Goal: Task Accomplishment & Management: Manage account settings

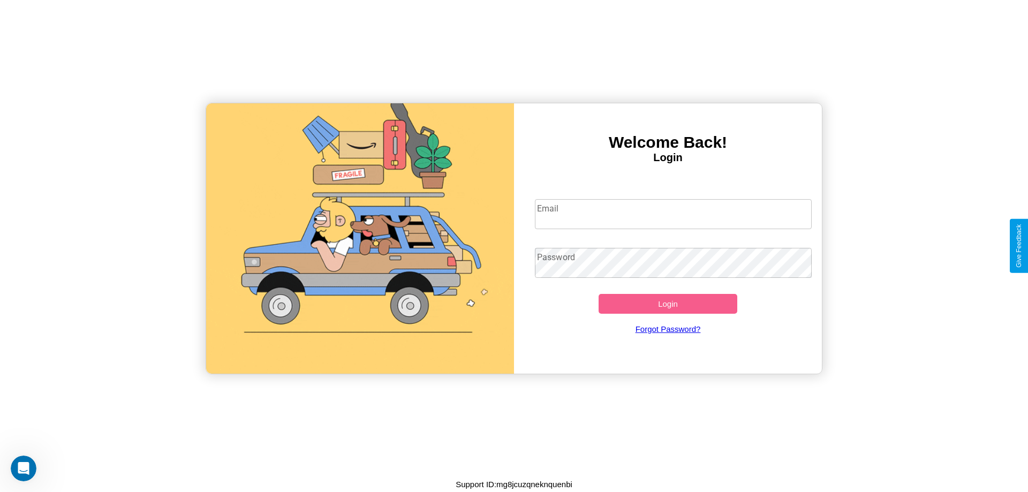
click at [673, 214] on input "Email" at bounding box center [673, 214] width 277 height 30
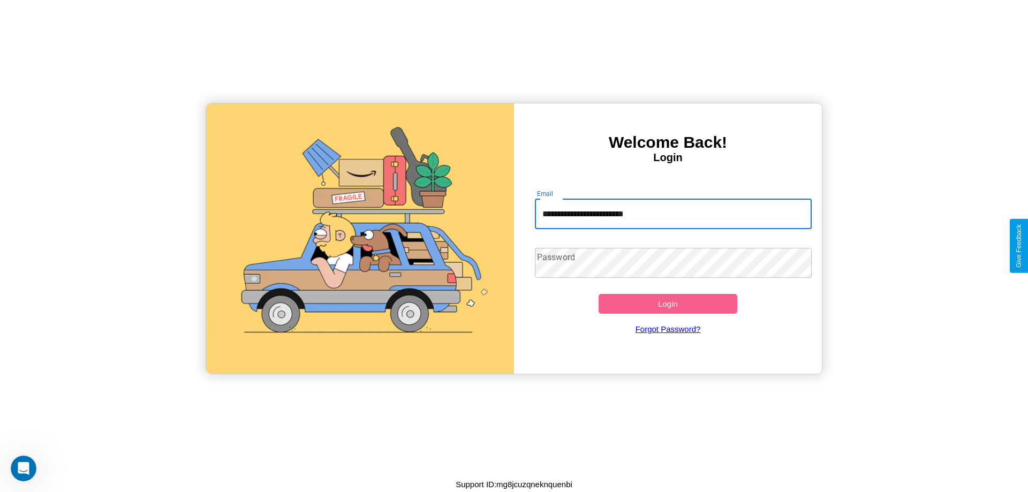
type input "**********"
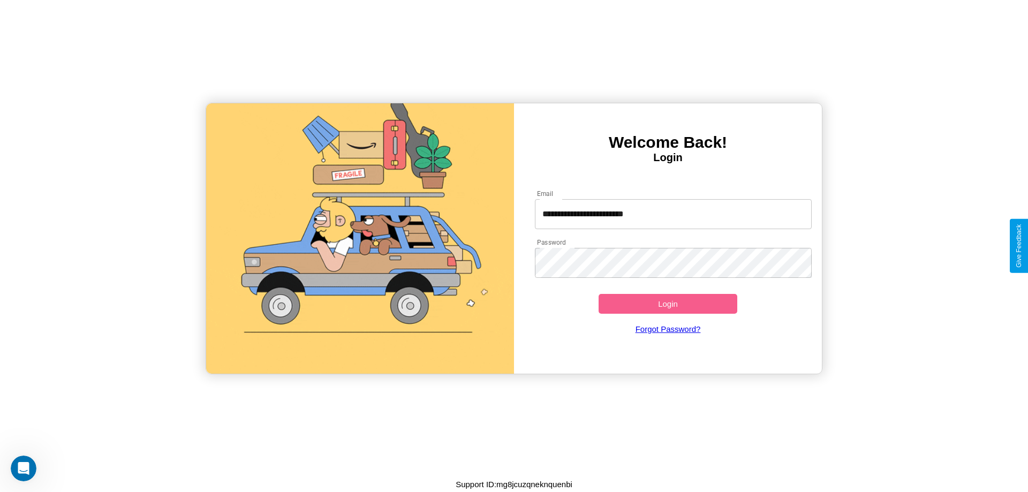
click at [667, 303] on button "Login" at bounding box center [667, 304] width 139 height 20
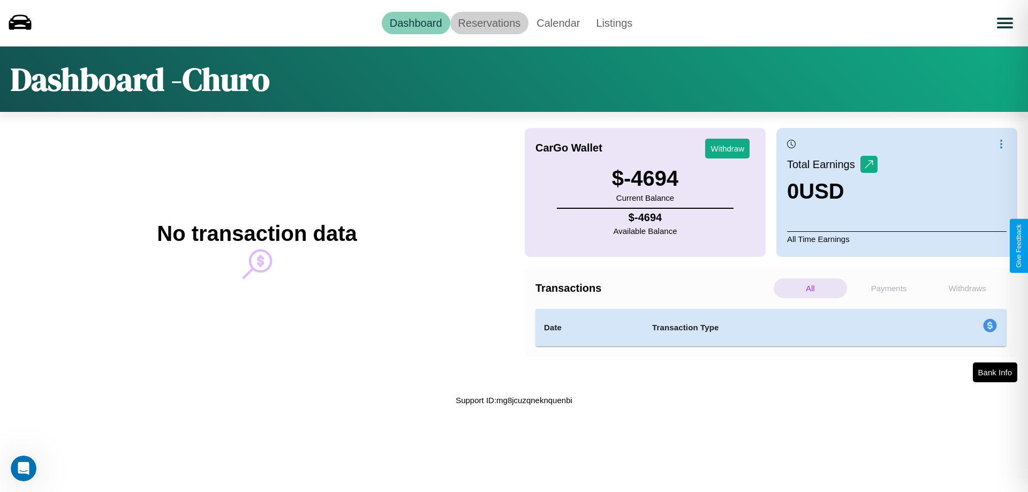
click at [489, 22] on link "Reservations" at bounding box center [489, 23] width 79 height 22
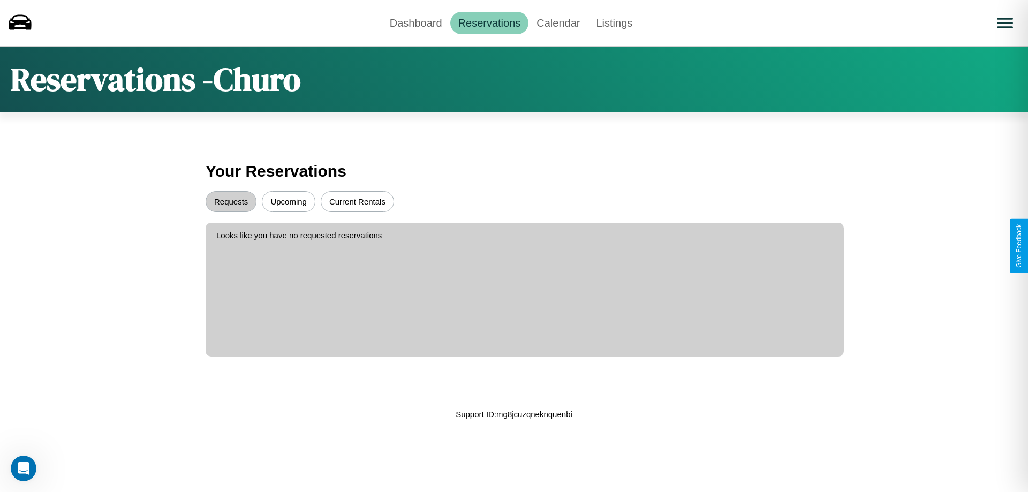
click at [289, 201] on button "Upcoming" at bounding box center [289, 201] width 54 height 21
click at [231, 201] on button "Requests" at bounding box center [231, 201] width 51 height 21
click at [415, 22] on link "Dashboard" at bounding box center [416, 23] width 69 height 22
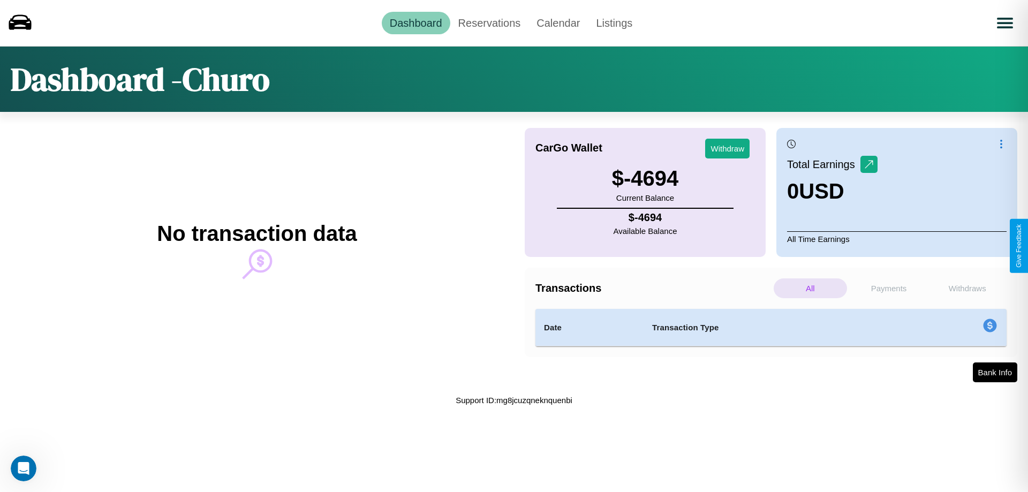
click at [889, 288] on p "Payments" at bounding box center [888, 288] width 73 height 20
click at [967, 288] on p "Withdraws" at bounding box center [966, 288] width 73 height 20
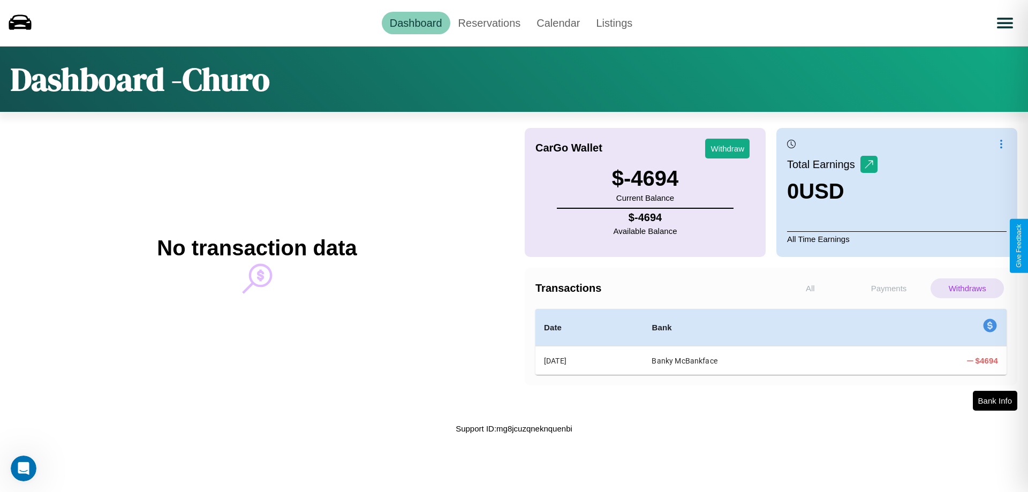
click at [889, 288] on p "Payments" at bounding box center [888, 288] width 73 height 20
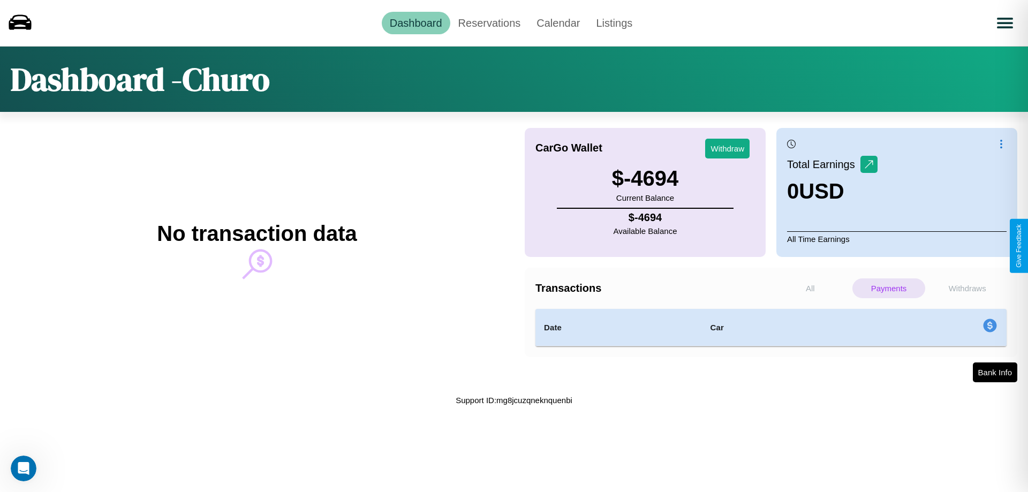
click at [810, 288] on p "All" at bounding box center [809, 288] width 73 height 20
click at [994, 373] on button "Bank Info" at bounding box center [994, 372] width 45 height 21
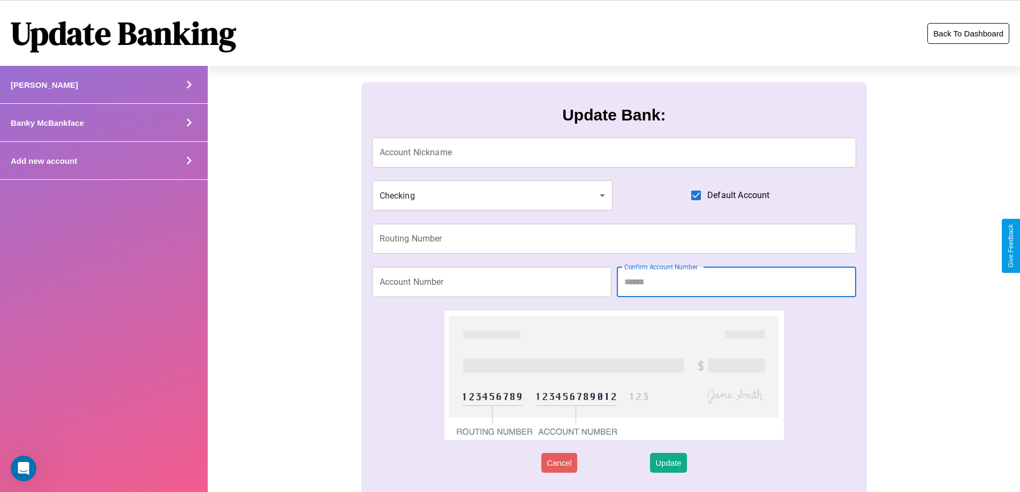
click at [968, 33] on button "Back To Dashboard" at bounding box center [968, 33] width 82 height 21
